Goal: Task Accomplishment & Management: Use online tool/utility

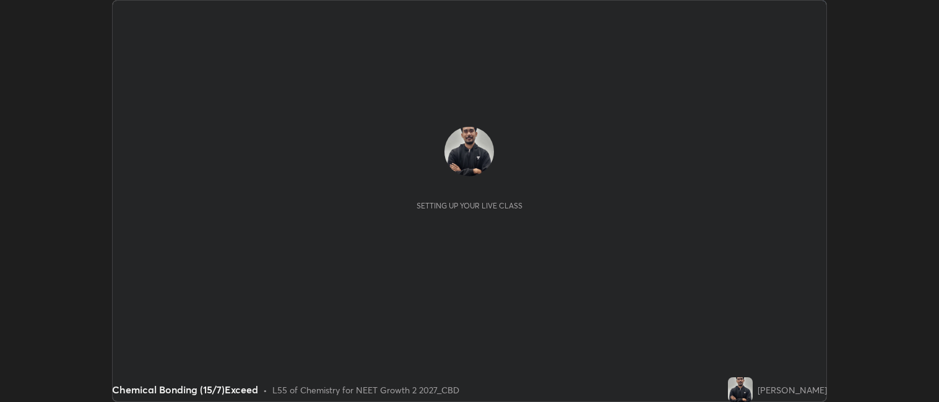
scroll to position [402, 939]
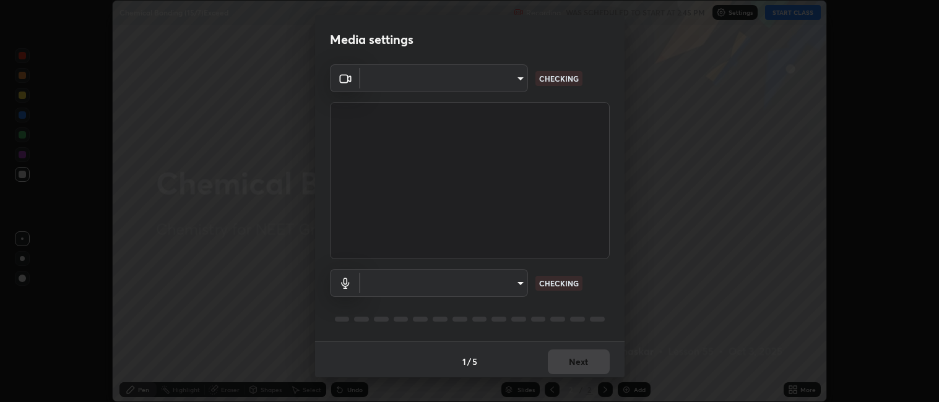
type input "052f9b30e05f62bb2e590cb50044ac96a00de3eab8a32c7a625fc31ec407be61"
type input "default"
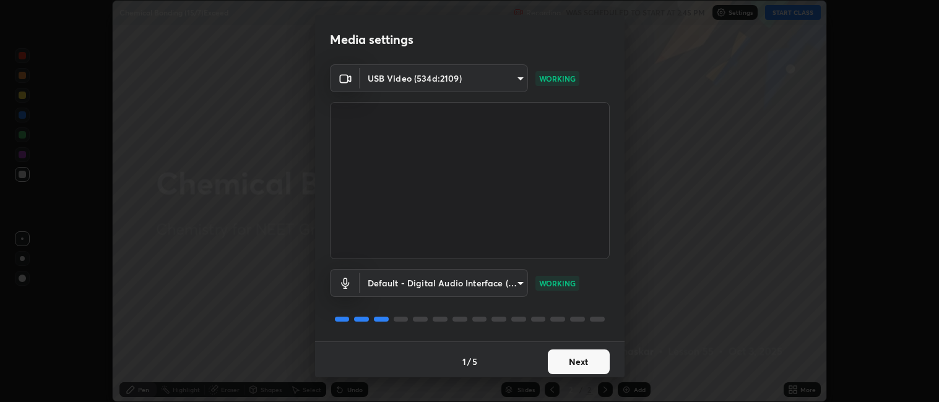
click at [583, 366] on button "Next" at bounding box center [579, 362] width 62 height 25
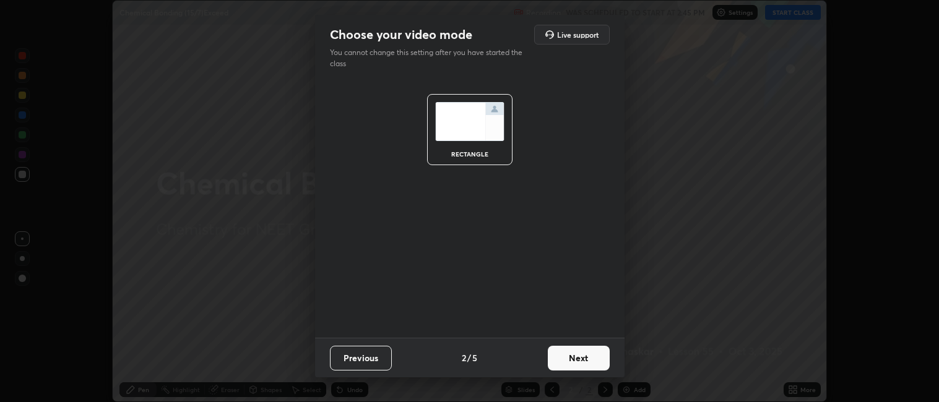
click at [578, 363] on button "Next" at bounding box center [579, 358] width 62 height 25
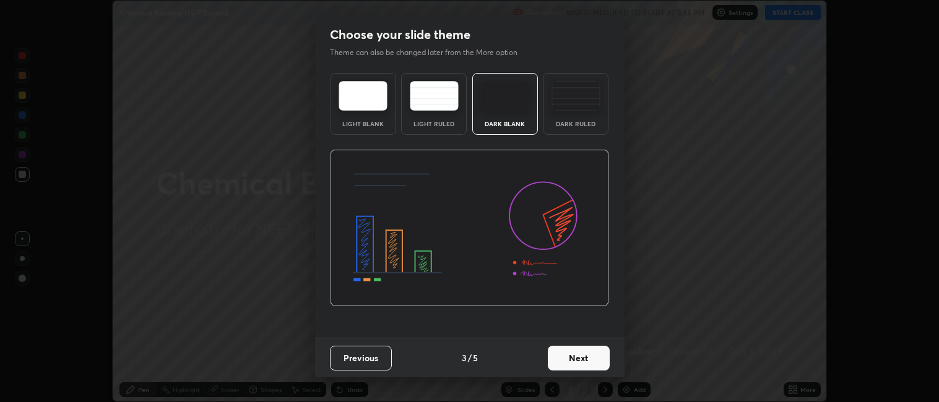
click at [567, 359] on button "Next" at bounding box center [579, 358] width 62 height 25
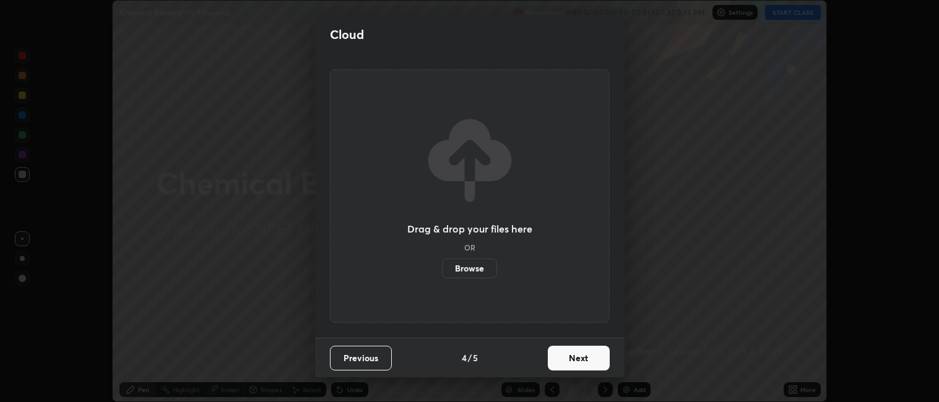
click at [576, 360] on button "Next" at bounding box center [579, 358] width 62 height 25
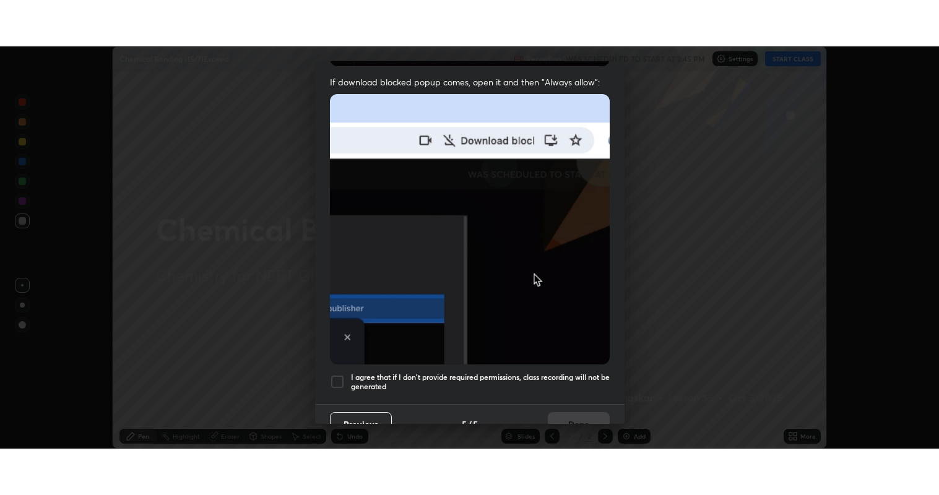
scroll to position [250, 0]
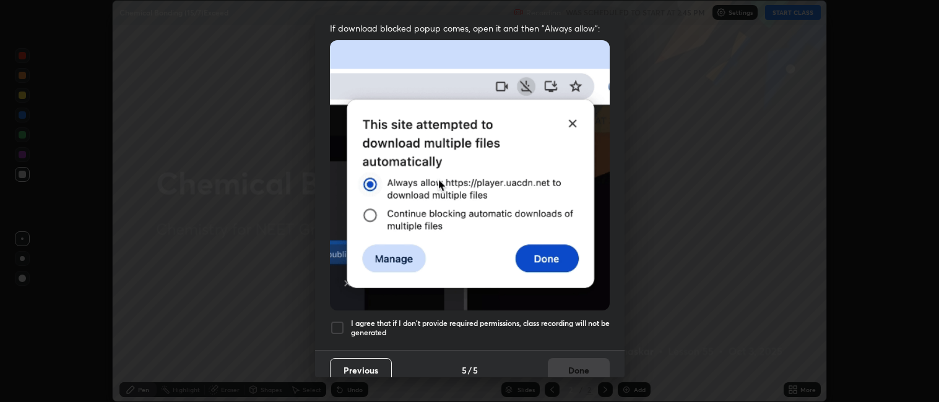
click at [526, 319] on h5 "I agree that if I don't provide required permissions, class recording will not …" at bounding box center [480, 328] width 259 height 19
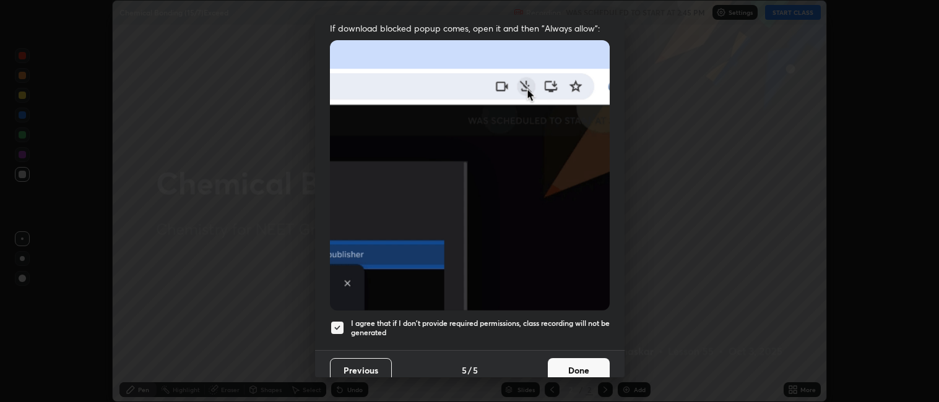
click at [576, 360] on button "Done" at bounding box center [579, 370] width 62 height 25
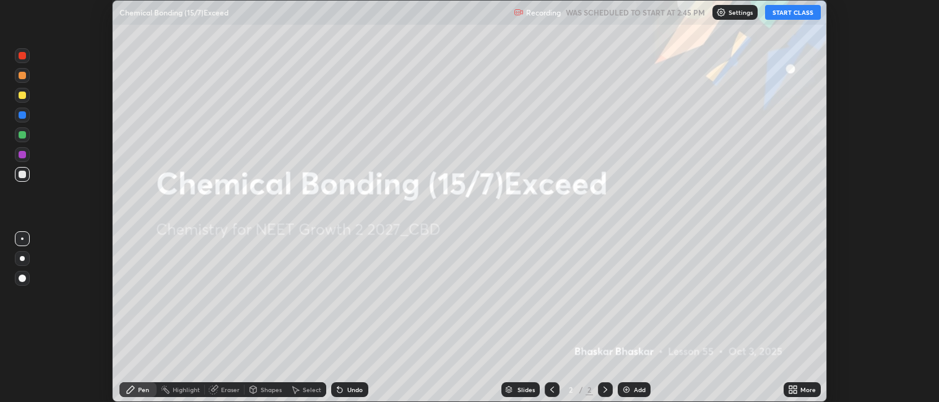
click at [630, 389] on img at bounding box center [626, 390] width 10 height 10
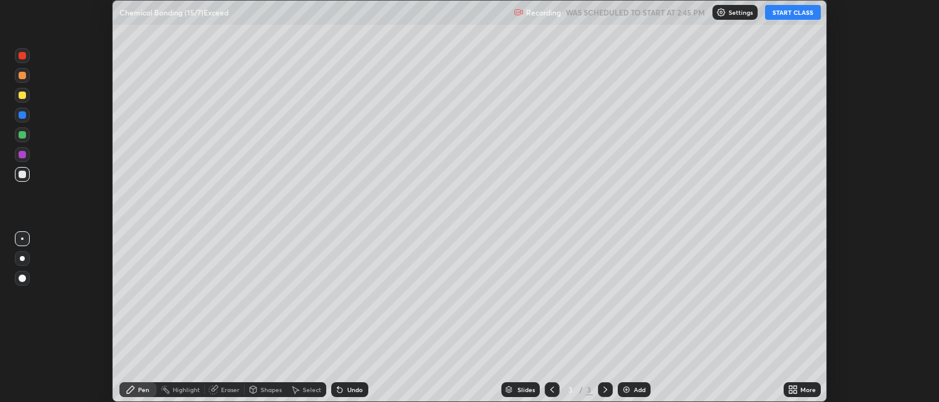
click at [812, 390] on div "More" at bounding box center [807, 390] width 15 height 6
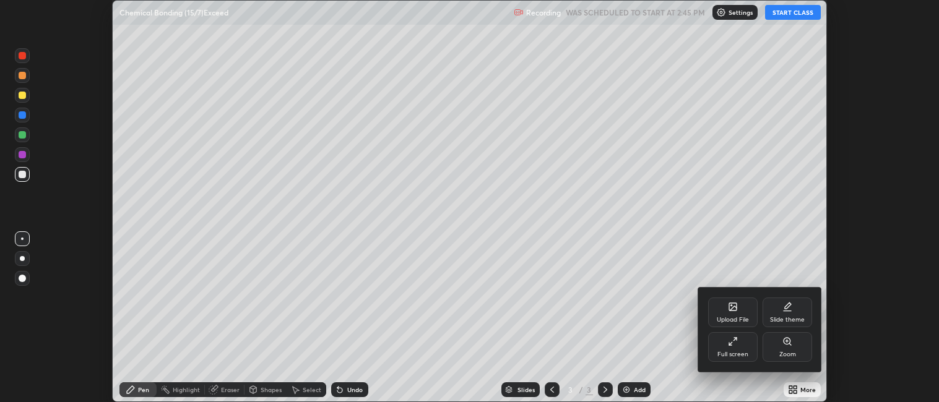
click at [743, 351] on div "Full screen" at bounding box center [732, 354] width 31 height 6
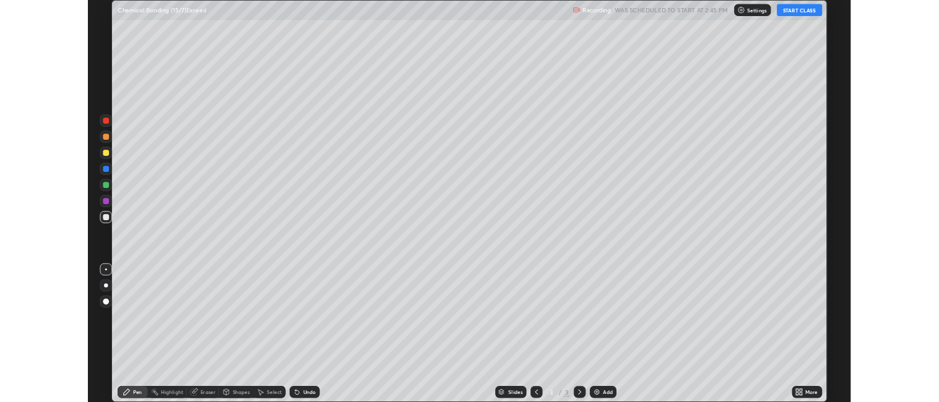
scroll to position [495, 939]
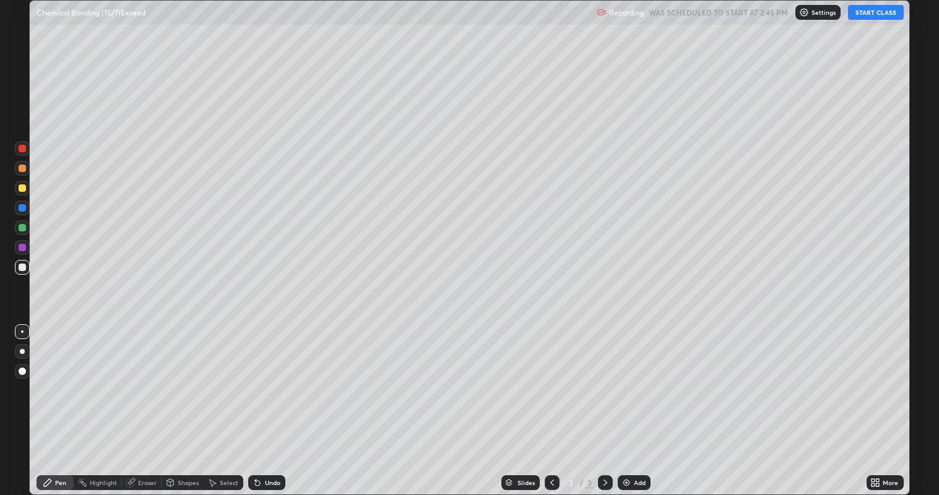
click at [869, 13] on button "START CLASS" at bounding box center [876, 12] width 56 height 15
click at [22, 351] on div at bounding box center [22, 351] width 5 height 5
click at [275, 402] on div "Undo" at bounding box center [266, 482] width 37 height 15
click at [275, 402] on div "Undo" at bounding box center [272, 482] width 15 height 6
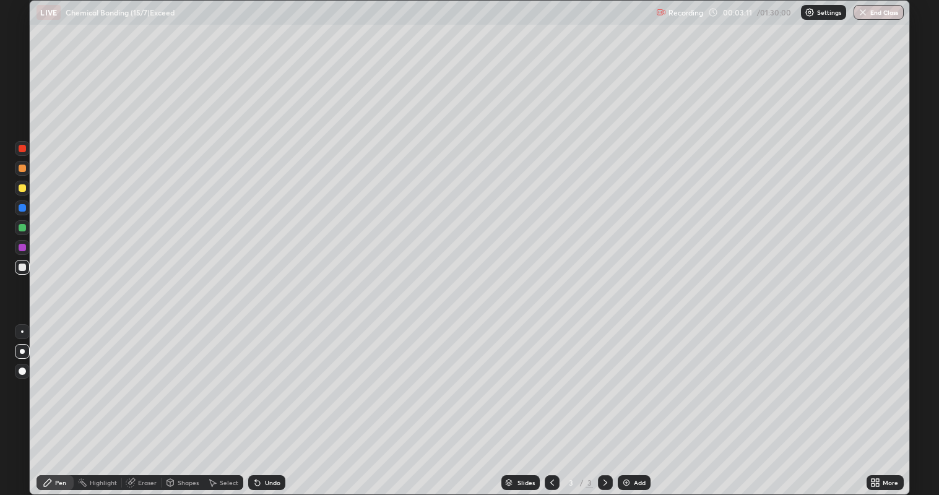
click at [276, 402] on div "Undo" at bounding box center [272, 482] width 15 height 6
click at [272, 402] on div "Undo" at bounding box center [272, 482] width 15 height 6
click at [270, 402] on div "Undo" at bounding box center [272, 482] width 15 height 6
click at [141, 402] on div "Eraser" at bounding box center [142, 482] width 40 height 15
click at [57, 402] on div "Pen" at bounding box center [60, 482] width 11 height 6
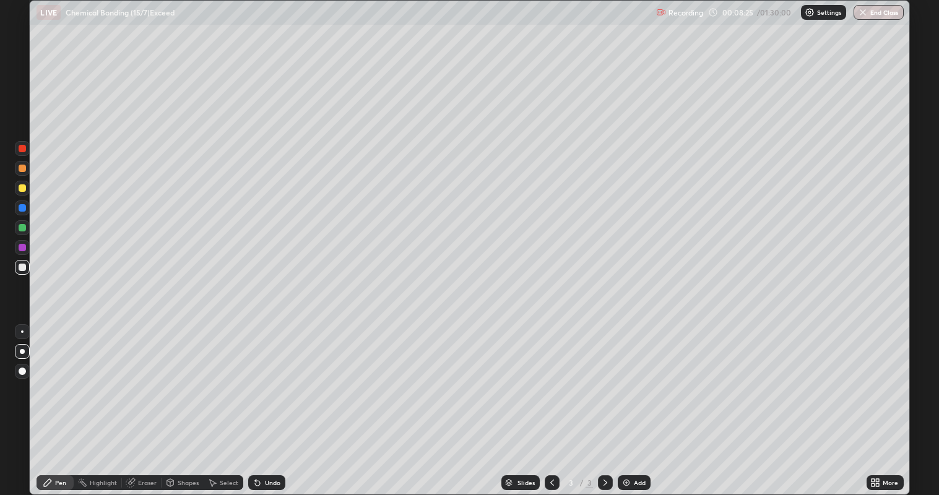
click at [143, 402] on div "Eraser" at bounding box center [147, 482] width 19 height 6
click at [61, 402] on div "Pen" at bounding box center [60, 482] width 11 height 6
click at [273, 402] on div "Undo" at bounding box center [266, 482] width 37 height 15
click at [144, 402] on div "Eraser" at bounding box center [147, 482] width 19 height 6
click at [51, 402] on icon at bounding box center [48, 483] width 10 height 10
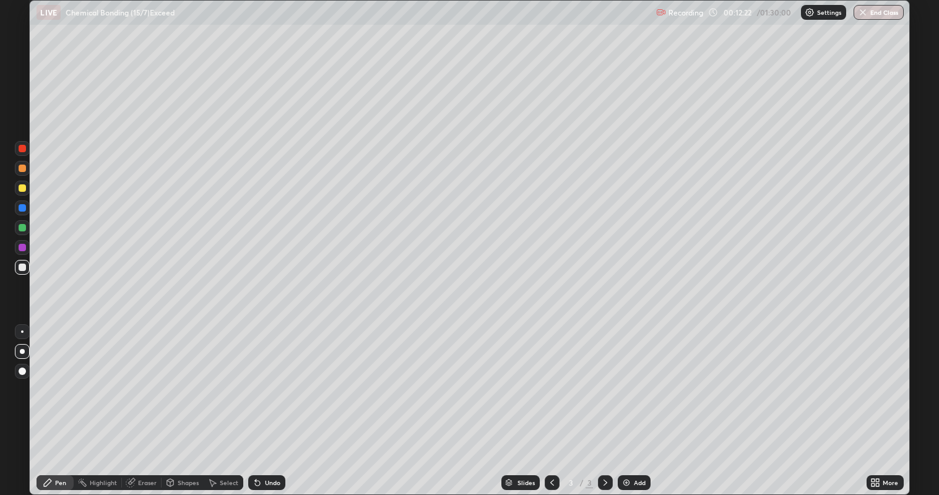
click at [178, 402] on div "Shapes" at bounding box center [188, 482] width 21 height 6
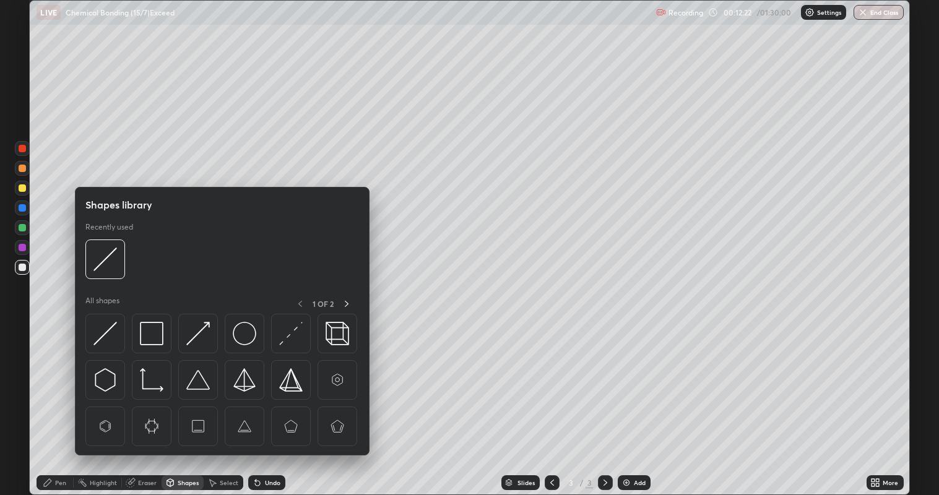
click at [149, 402] on div "Eraser" at bounding box center [147, 482] width 19 height 6
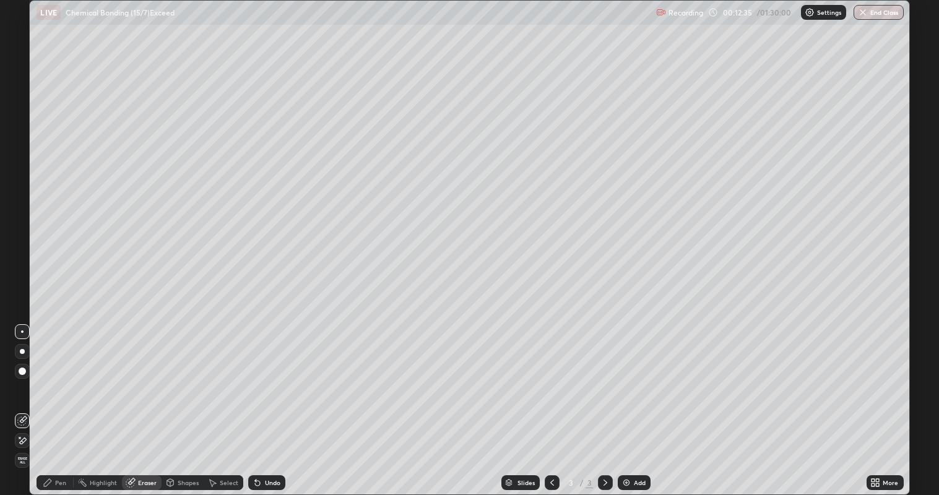
click at [63, 402] on div "Pen" at bounding box center [55, 482] width 37 height 15
click at [631, 402] on div "Add" at bounding box center [633, 482] width 33 height 15
click at [23, 186] on div at bounding box center [22, 187] width 7 height 7
click at [265, 402] on div "Undo" at bounding box center [272, 482] width 15 height 6
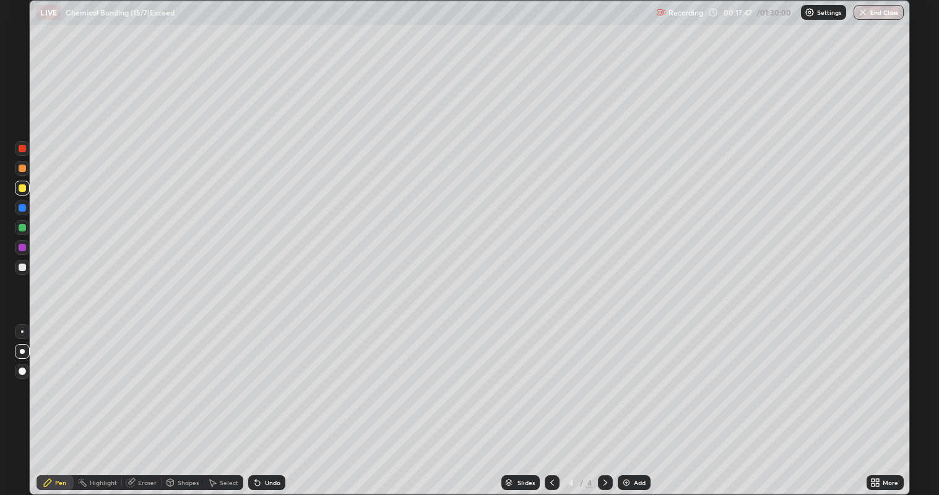
click at [266, 402] on div "Undo" at bounding box center [272, 482] width 15 height 6
click at [267, 402] on div "Undo" at bounding box center [272, 482] width 15 height 6
click at [149, 402] on div "Eraser" at bounding box center [147, 482] width 19 height 6
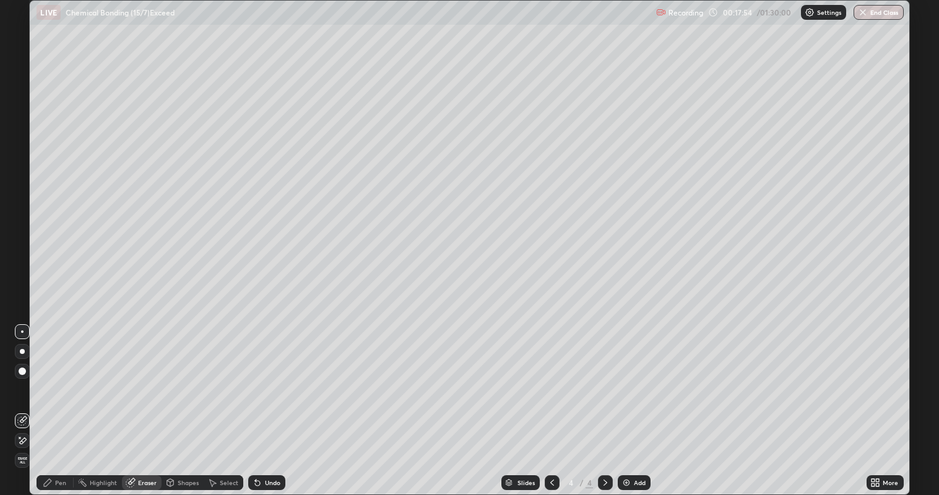
click at [54, 402] on div "Pen" at bounding box center [55, 482] width 37 height 15
click at [24, 265] on div at bounding box center [22, 267] width 7 height 7
click at [281, 402] on div "Undo" at bounding box center [266, 482] width 37 height 15
click at [277, 402] on div "Undo" at bounding box center [272, 482] width 15 height 6
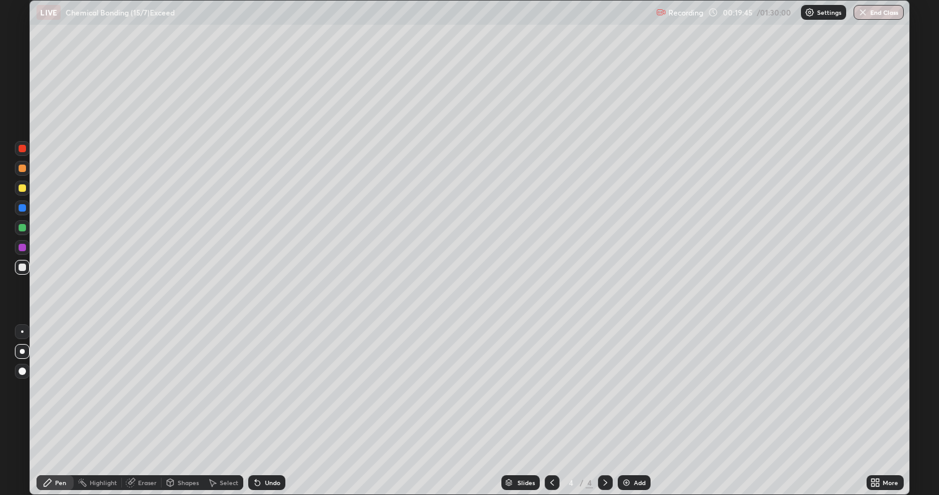
click at [277, 402] on div "Undo" at bounding box center [272, 482] width 15 height 6
click at [274, 402] on div "Undo" at bounding box center [272, 482] width 15 height 6
click at [272, 402] on div "Undo" at bounding box center [272, 482] width 15 height 6
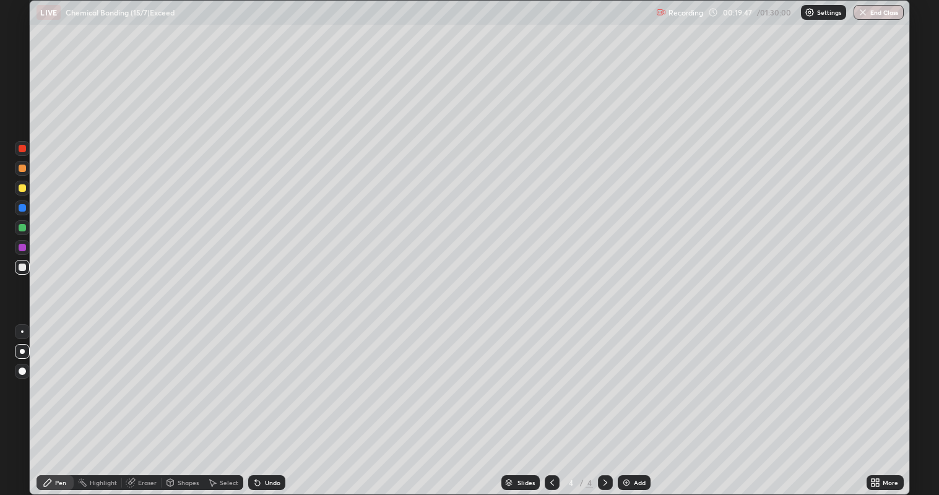
click at [268, 402] on div "Undo" at bounding box center [272, 482] width 15 height 6
click at [134, 402] on icon at bounding box center [131, 483] width 10 height 10
click at [50, 402] on icon at bounding box center [47, 482] width 7 height 7
click at [638, 402] on div "Add" at bounding box center [640, 482] width 12 height 6
click at [275, 402] on div "Undo" at bounding box center [266, 482] width 37 height 15
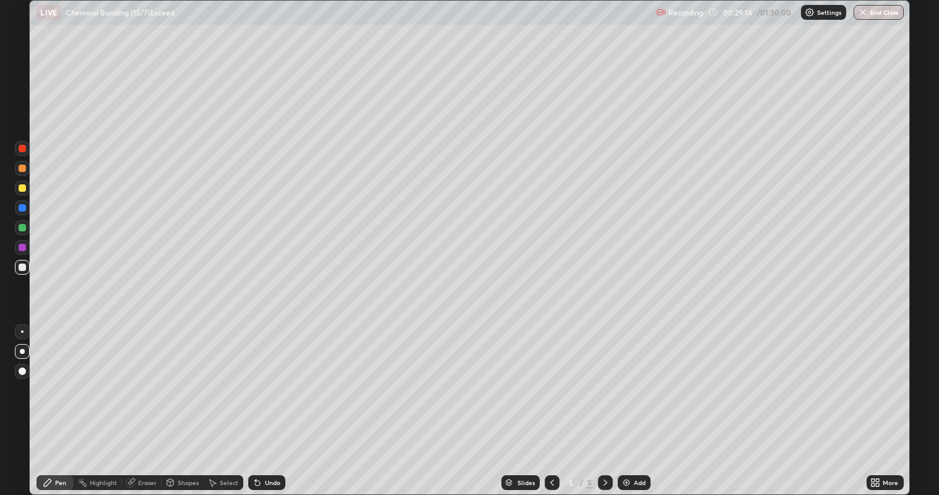
click at [275, 402] on div "Undo" at bounding box center [272, 482] width 15 height 6
click at [271, 402] on div "Undo" at bounding box center [272, 482] width 15 height 6
click at [20, 187] on div at bounding box center [22, 187] width 7 height 7
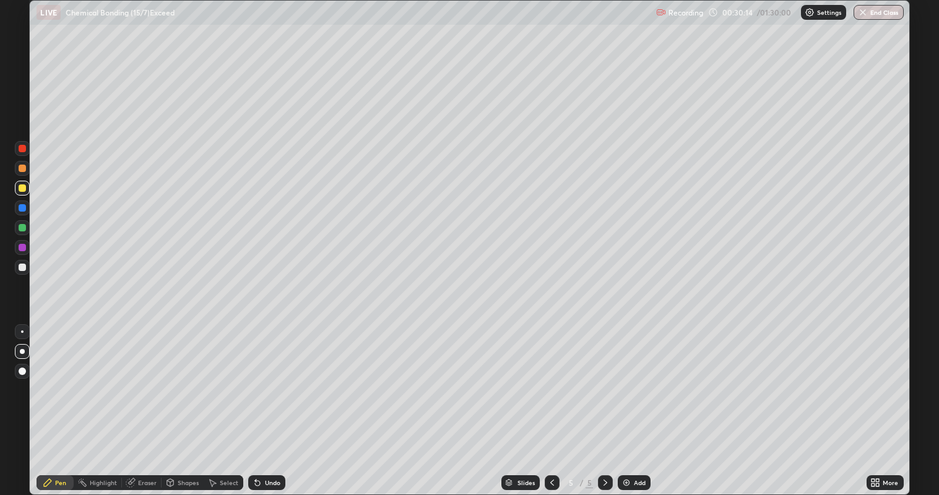
click at [20, 270] on div at bounding box center [22, 267] width 7 height 7
click at [25, 191] on div at bounding box center [22, 187] width 7 height 7
click at [25, 267] on div at bounding box center [22, 267] width 7 height 7
click at [270, 402] on div "Undo" at bounding box center [272, 482] width 15 height 6
click at [19, 187] on div at bounding box center [22, 187] width 7 height 7
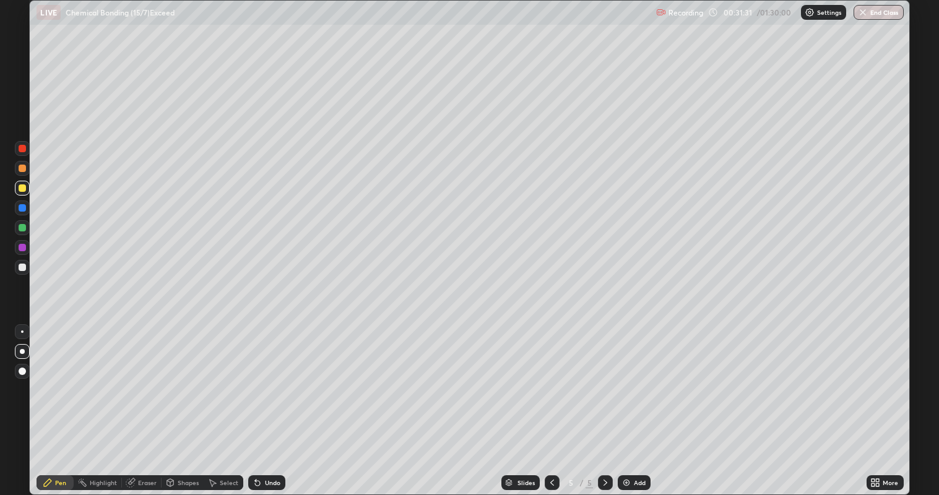
click at [26, 268] on div at bounding box center [22, 267] width 15 height 15
click at [636, 402] on div "Add" at bounding box center [640, 482] width 12 height 6
click at [21, 188] on div at bounding box center [22, 187] width 7 height 7
click at [550, 402] on div at bounding box center [551, 482] width 15 height 15
click at [604, 402] on icon at bounding box center [605, 483] width 10 height 10
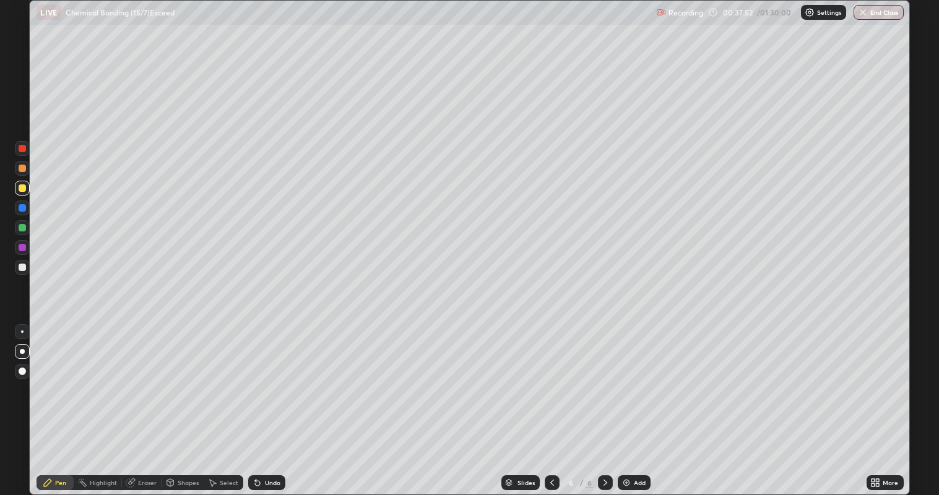
click at [551, 402] on icon at bounding box center [552, 483] width 10 height 10
click at [604, 402] on icon at bounding box center [605, 483] width 10 height 10
click at [23, 267] on div at bounding box center [22, 267] width 7 height 7
click at [635, 402] on div "Add" at bounding box center [633, 482] width 33 height 15
click at [267, 402] on div "Undo" at bounding box center [272, 482] width 15 height 6
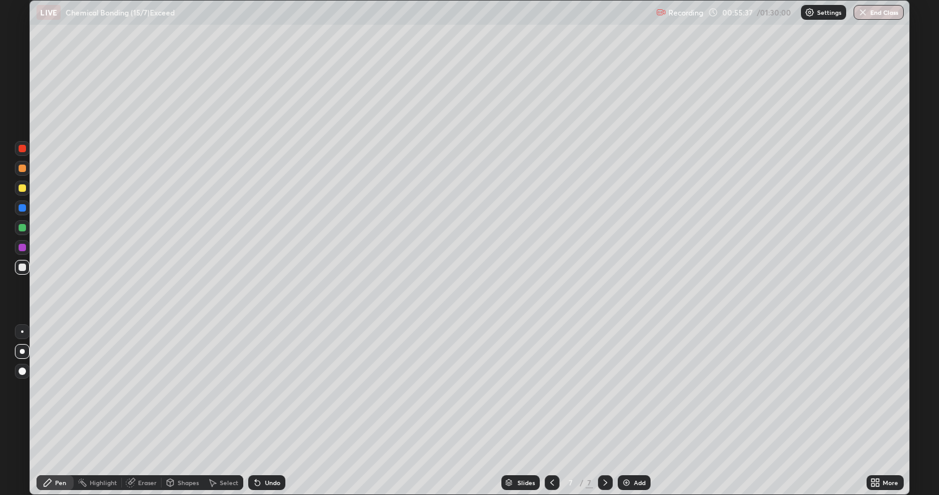
click at [267, 402] on div "Undo" at bounding box center [266, 482] width 37 height 15
click at [640, 402] on div "Add" at bounding box center [640, 482] width 12 height 6
click at [551, 402] on icon at bounding box center [552, 483] width 10 height 10
click at [604, 402] on icon at bounding box center [605, 483] width 10 height 10
click at [549, 402] on icon at bounding box center [552, 483] width 10 height 10
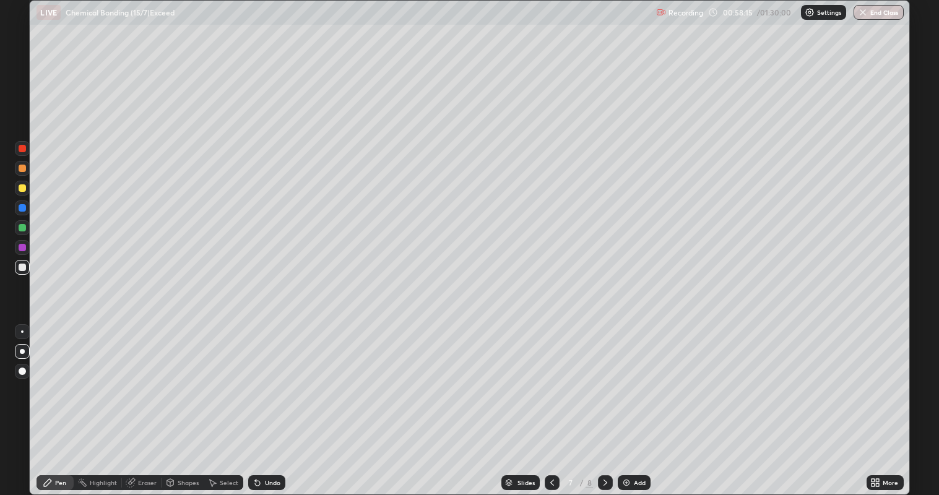
click at [604, 402] on icon at bounding box center [605, 483] width 10 height 10
click at [634, 402] on div "Add" at bounding box center [640, 482] width 12 height 6
click at [273, 402] on div "Undo" at bounding box center [272, 482] width 15 height 6
click at [278, 402] on div "Undo" at bounding box center [266, 482] width 37 height 15
click at [642, 402] on div "Add" at bounding box center [633, 482] width 33 height 15
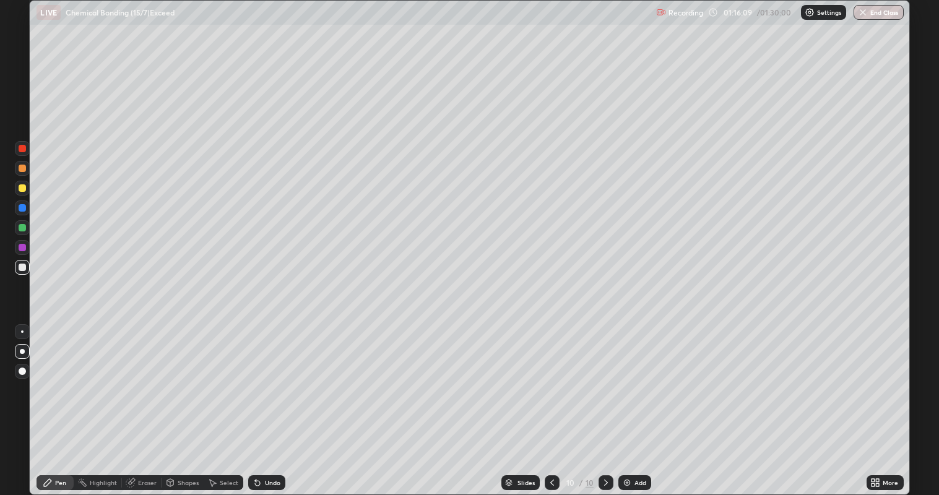
click at [638, 402] on div "Add" at bounding box center [640, 482] width 12 height 6
click at [893, 13] on button "End Class" at bounding box center [878, 12] width 50 height 15
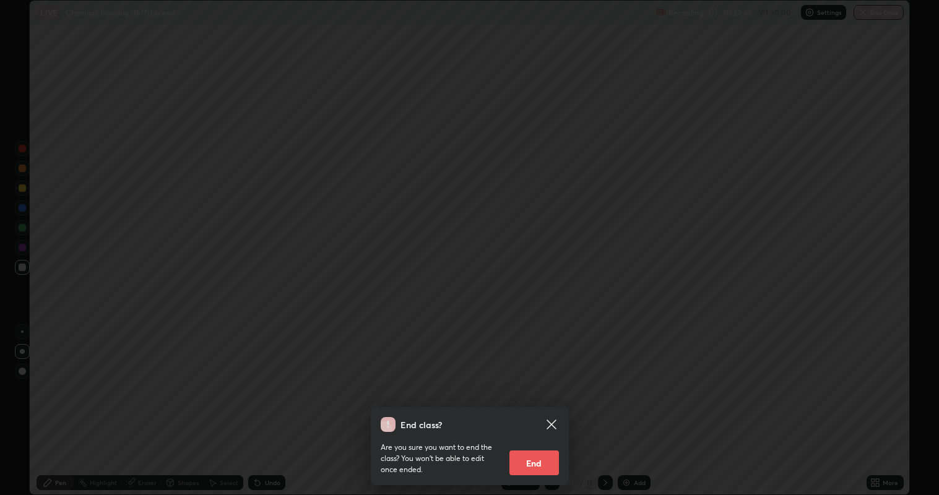
click at [537, 402] on button "End" at bounding box center [533, 462] width 49 height 25
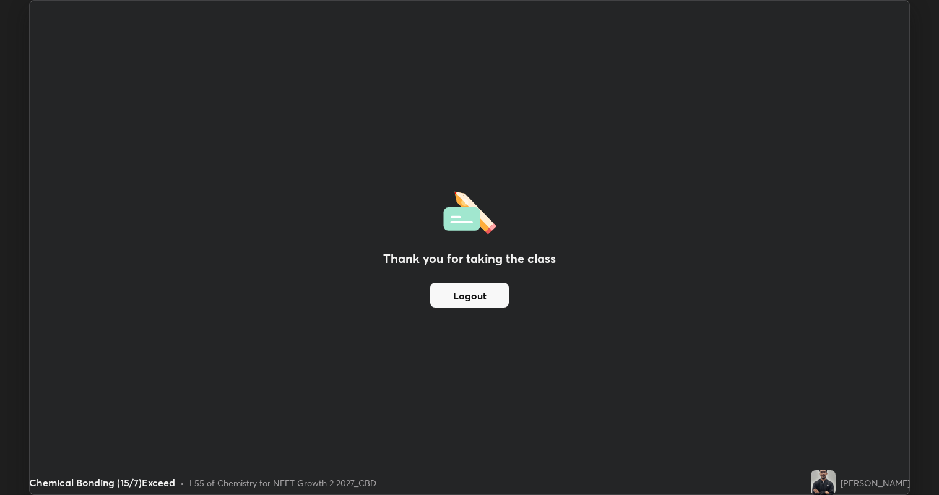
click at [458, 298] on button "Logout" at bounding box center [469, 295] width 79 height 25
click at [497, 298] on button "Logout" at bounding box center [469, 295] width 79 height 25
click at [494, 296] on button "Logout" at bounding box center [469, 295] width 79 height 25
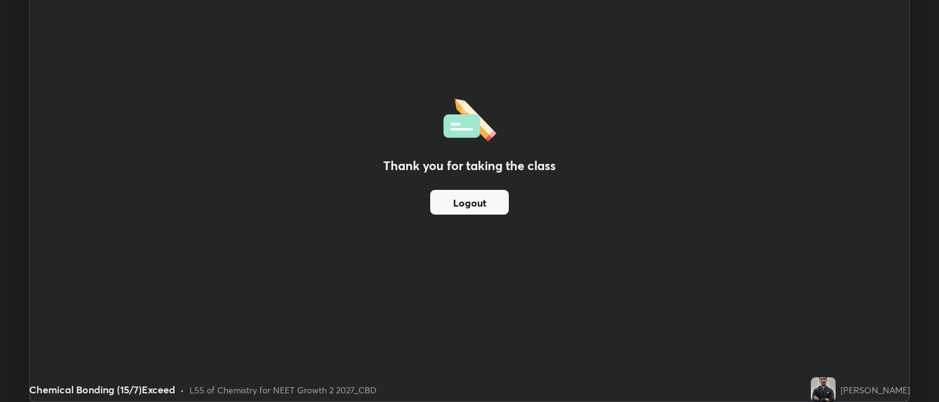
scroll to position [61463, 60926]
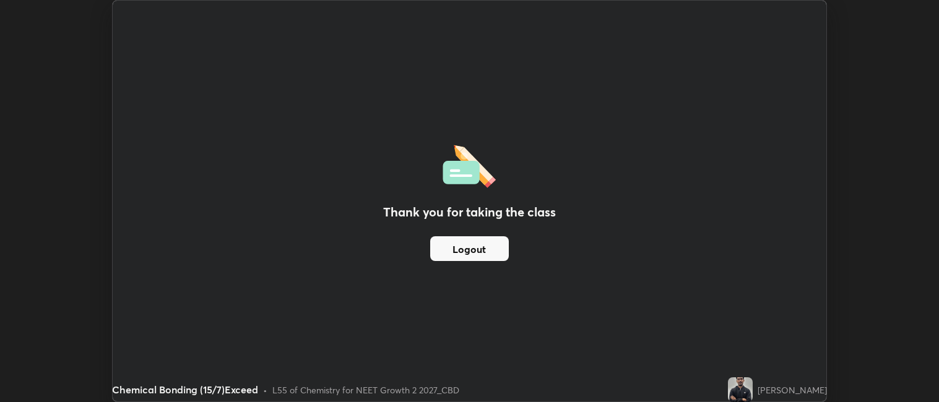
click at [482, 252] on button "Logout" at bounding box center [469, 248] width 79 height 25
click at [486, 248] on button "Logout" at bounding box center [469, 248] width 79 height 25
click at [487, 247] on button "Logout" at bounding box center [469, 248] width 79 height 25
click at [490, 251] on button "Logout" at bounding box center [469, 248] width 79 height 25
click at [493, 251] on button "Logout" at bounding box center [469, 248] width 79 height 25
